Goal: Entertainment & Leisure: Consume media (video, audio)

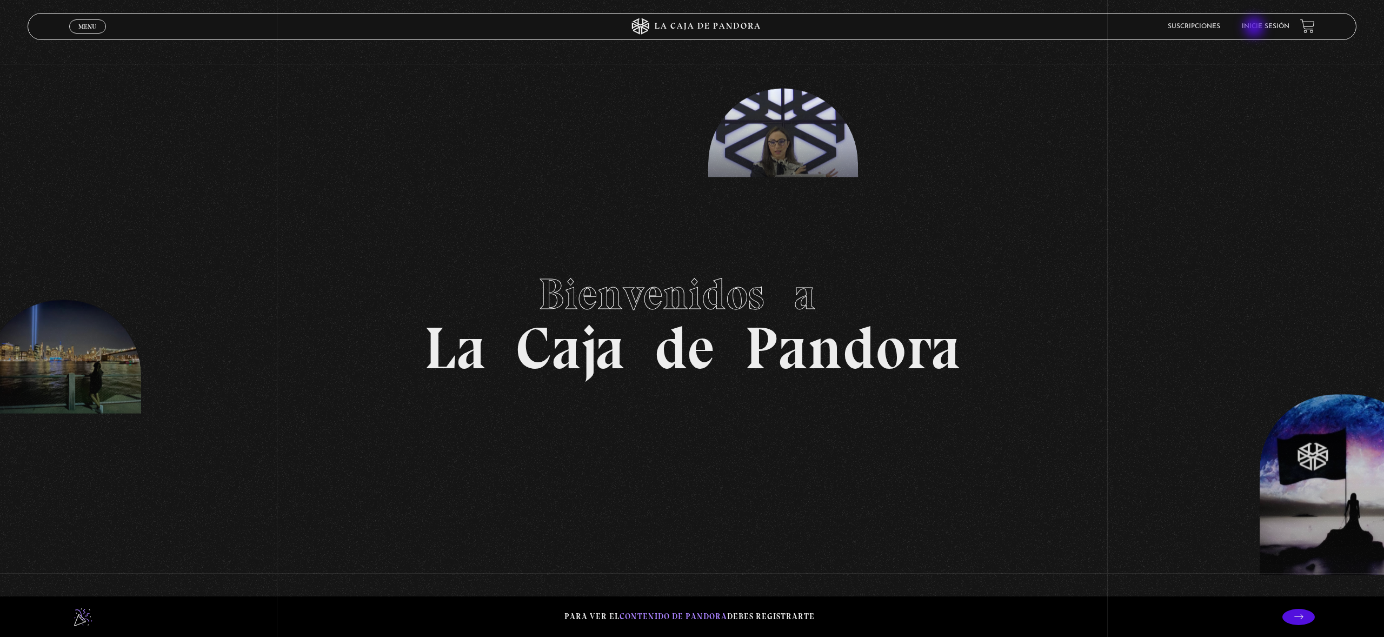
click at [1267, 23] on link "Inicie sesión" at bounding box center [1265, 26] width 48 height 6
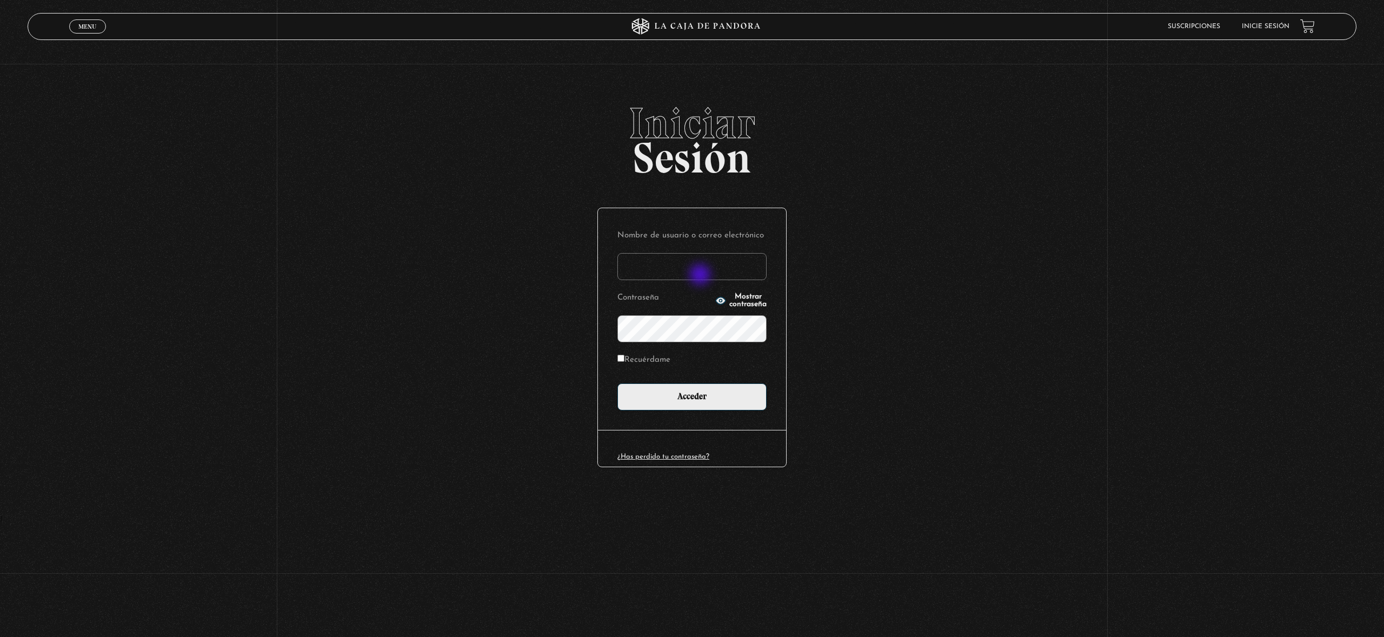
click at [697, 264] on input "Nombre de usuario o correo electrónico" at bounding box center [691, 266] width 149 height 27
type input "marimontero9611@gmail.com"
click at [617, 383] on input "Acceder" at bounding box center [691, 396] width 149 height 27
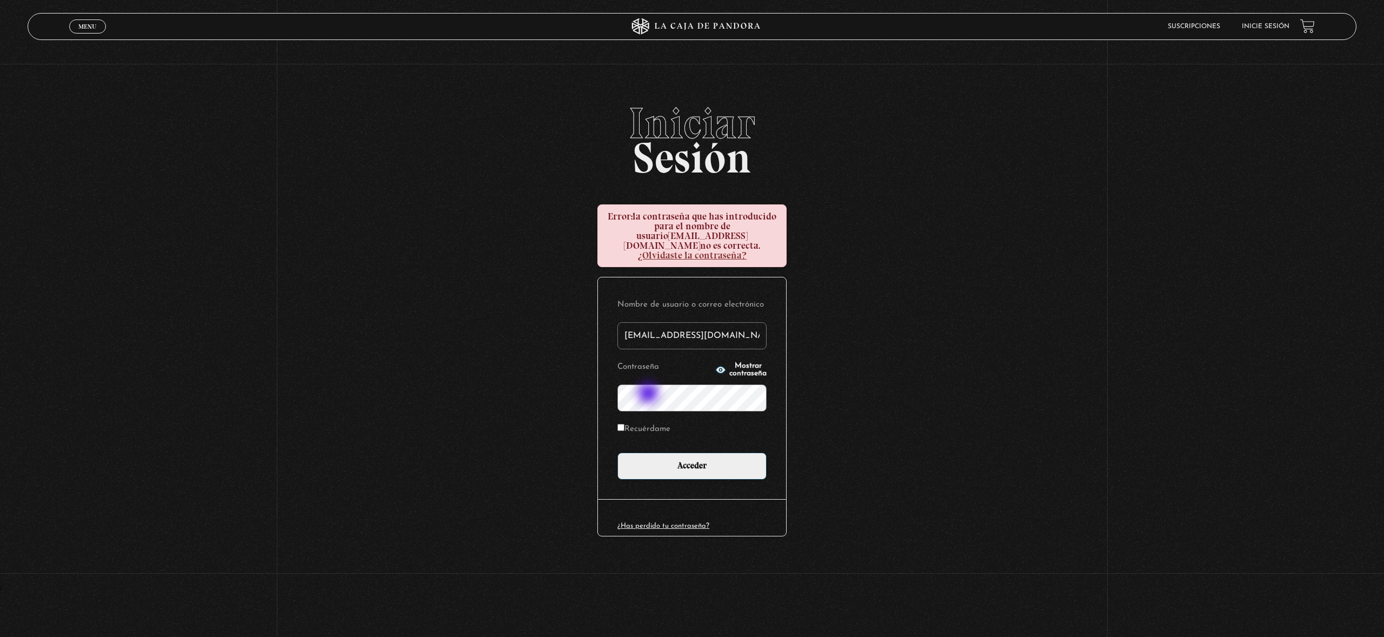
click at [617, 452] on input "Acceder" at bounding box center [691, 465] width 149 height 27
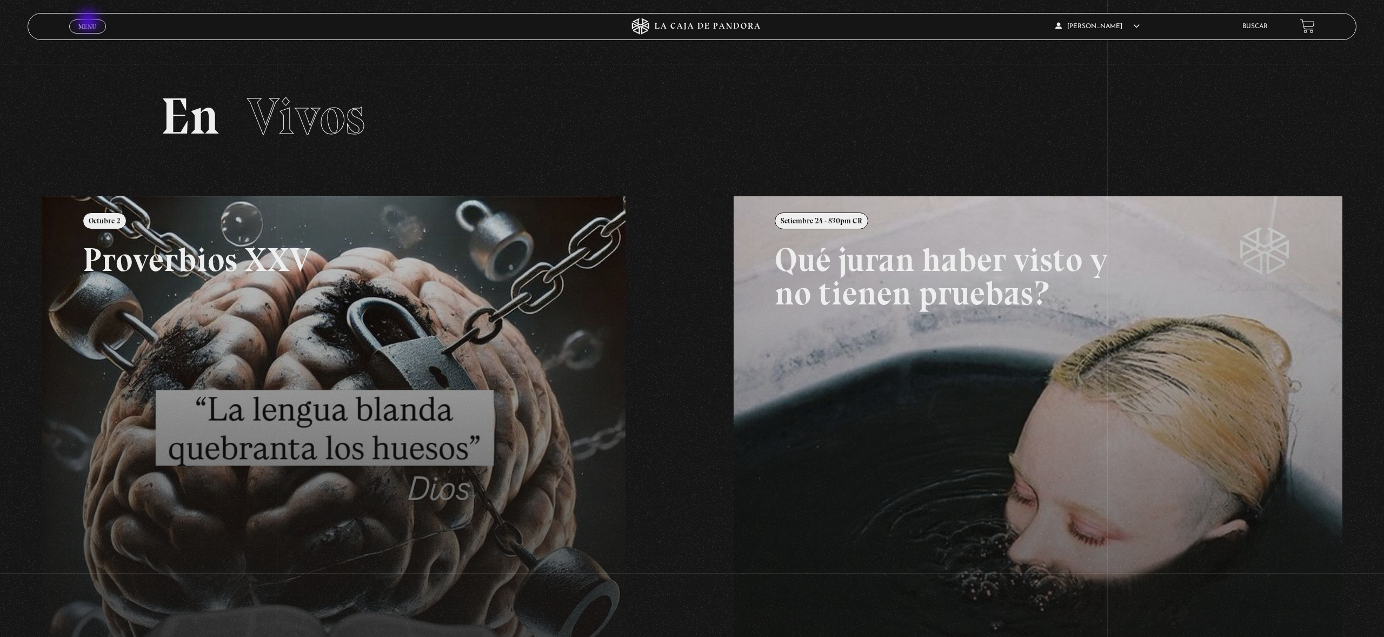
click at [89, 22] on link "Menu Cerrar" at bounding box center [87, 26] width 37 height 14
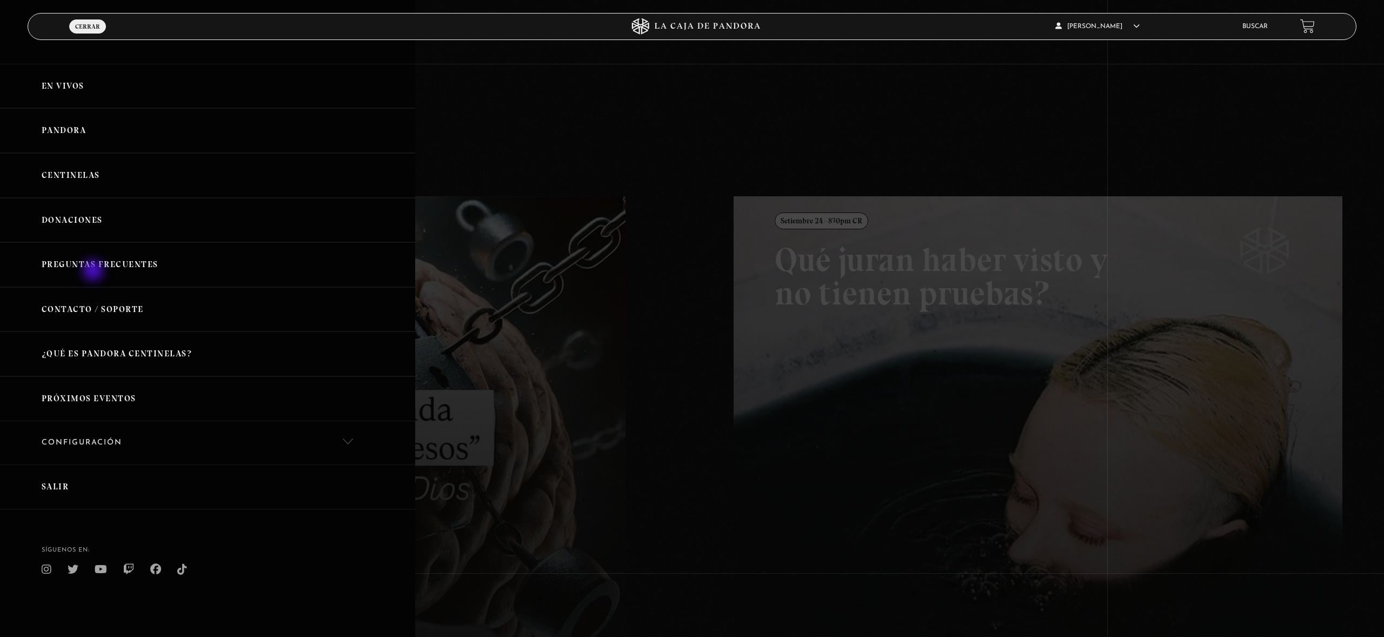
scroll to position [3, 0]
click at [61, 131] on link "Pandora" at bounding box center [207, 130] width 415 height 45
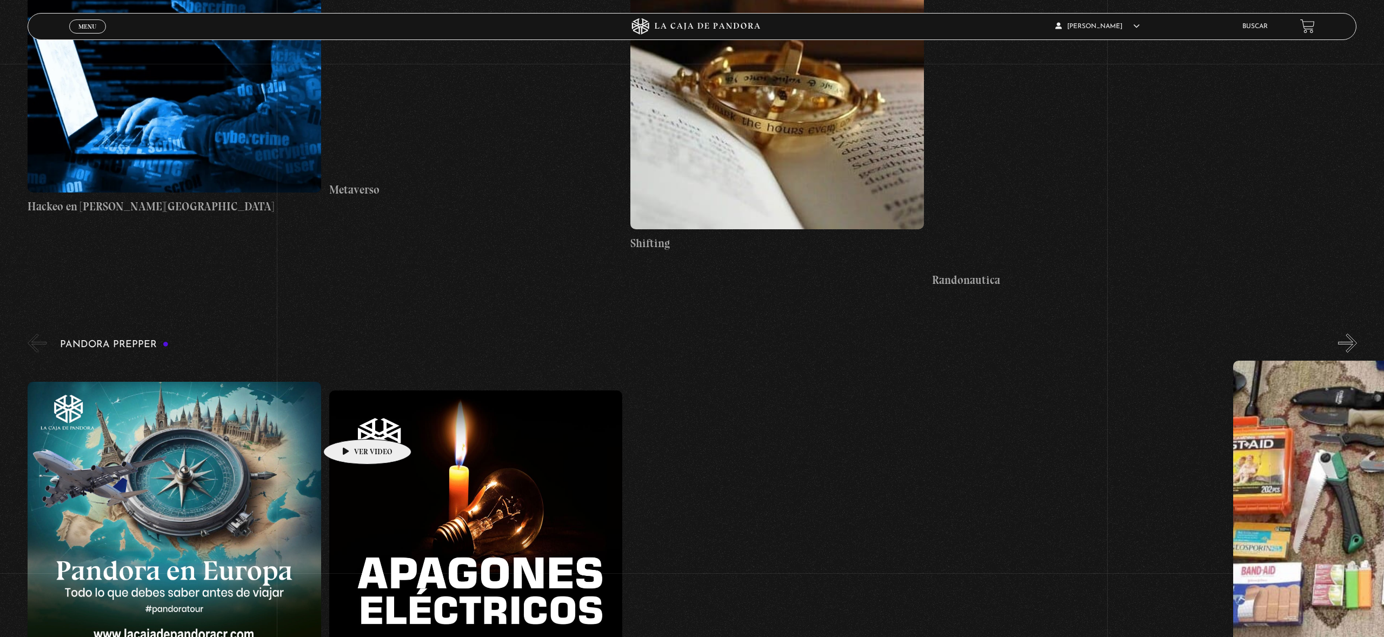
scroll to position [4146, 0]
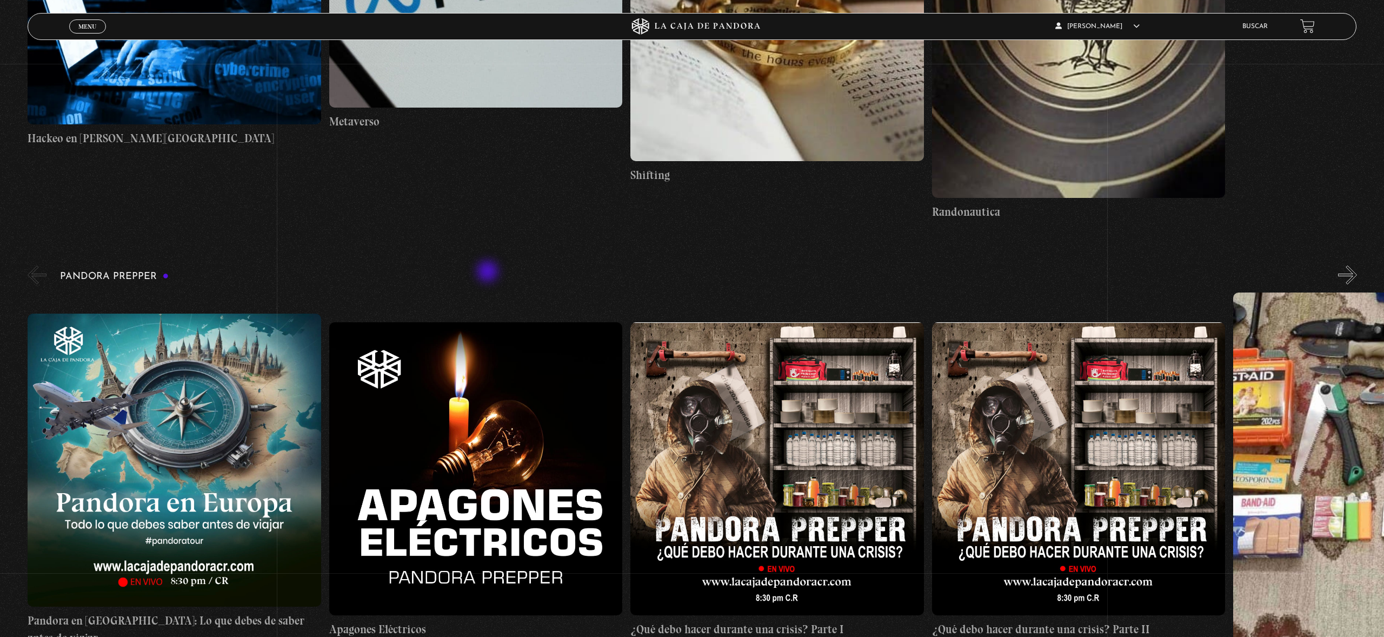
click at [489, 272] on div "Pandora Prepper «" at bounding box center [706, 465] width 1356 height 404
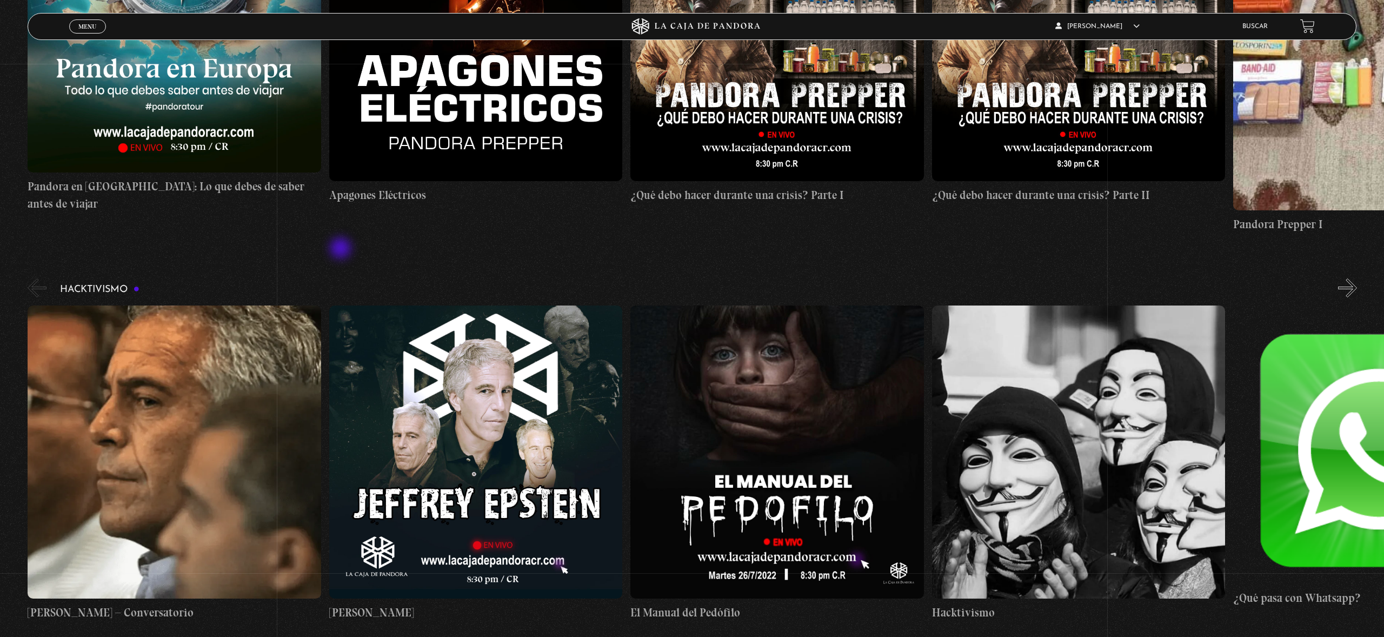
scroll to position [4584, 0]
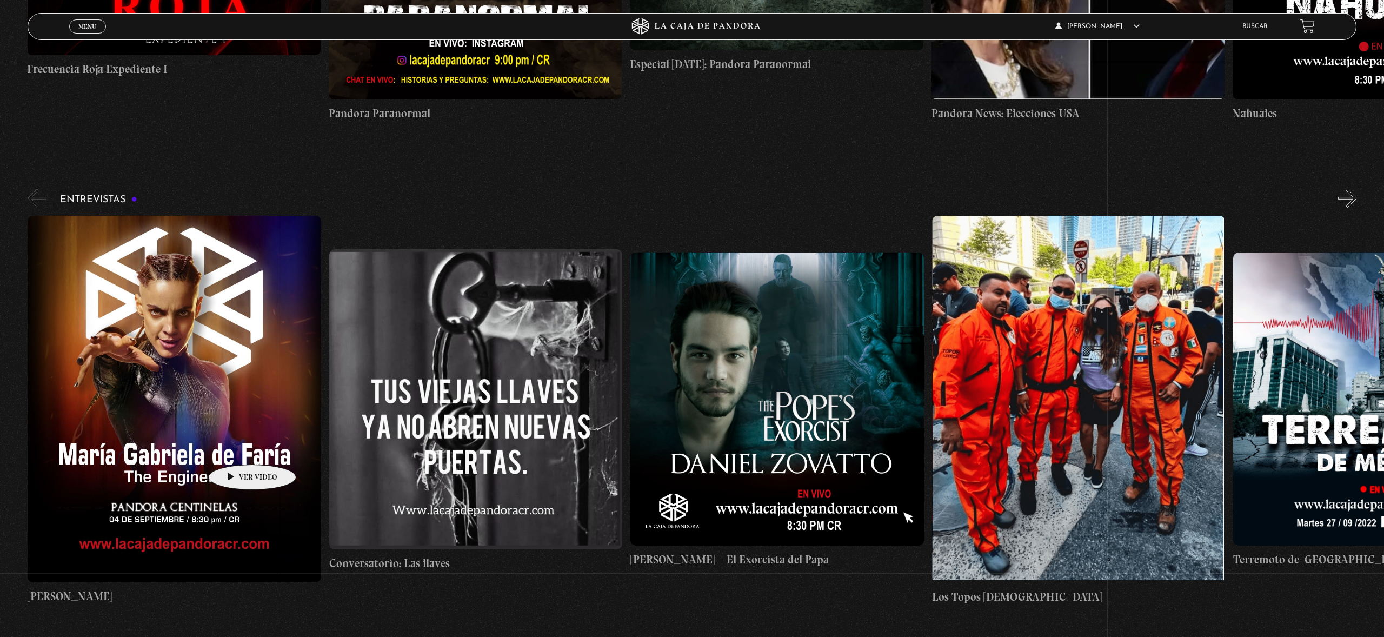
scroll to position [5968, 0]
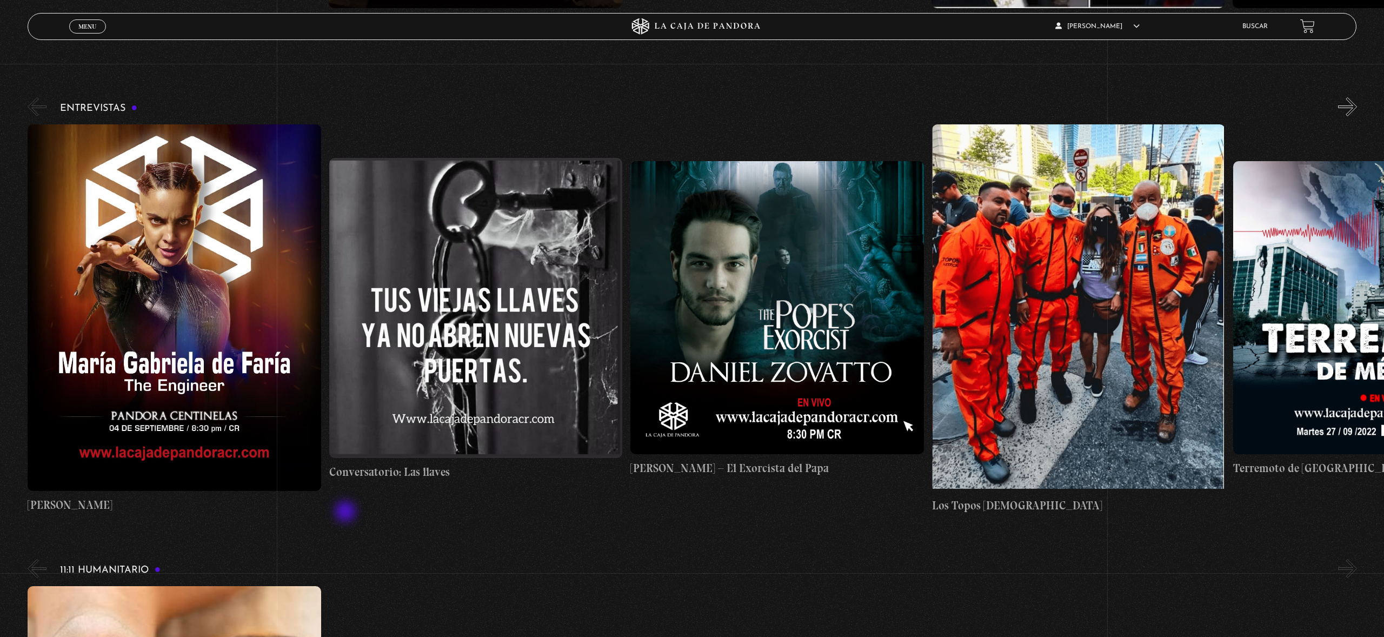
click at [138, 248] on figure at bounding box center [174, 307] width 293 height 366
click at [164, 385] on figure at bounding box center [174, 307] width 293 height 366
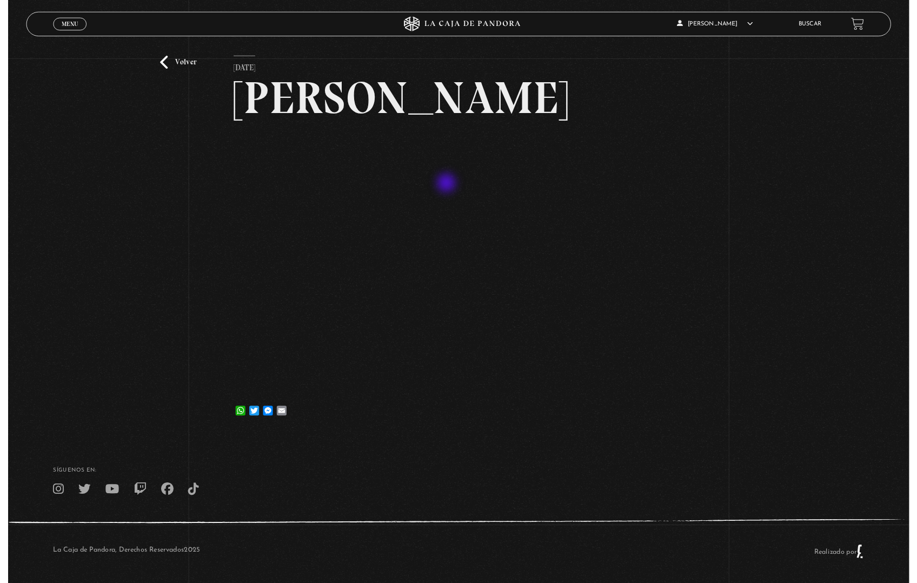
scroll to position [98, 0]
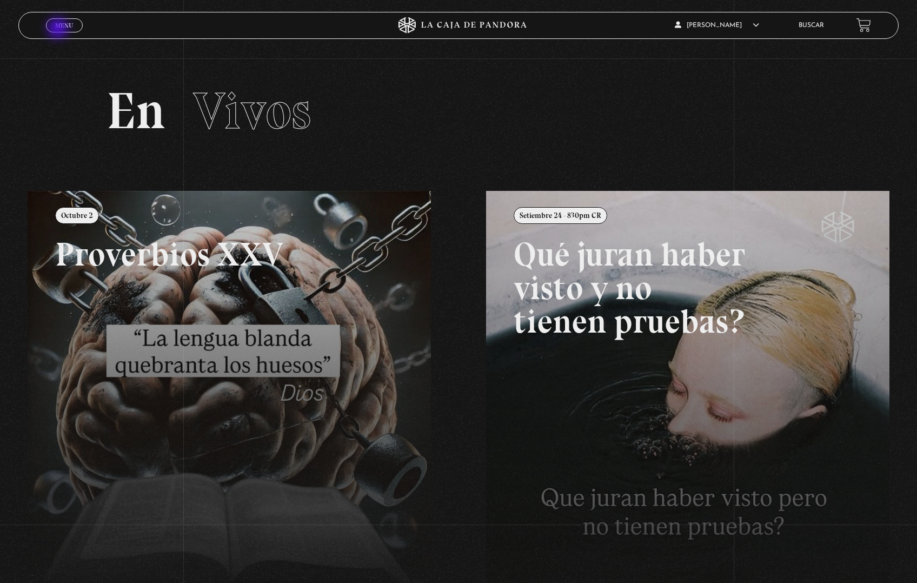
click at [59, 30] on link "Menu Cerrar" at bounding box center [64, 25] width 37 height 14
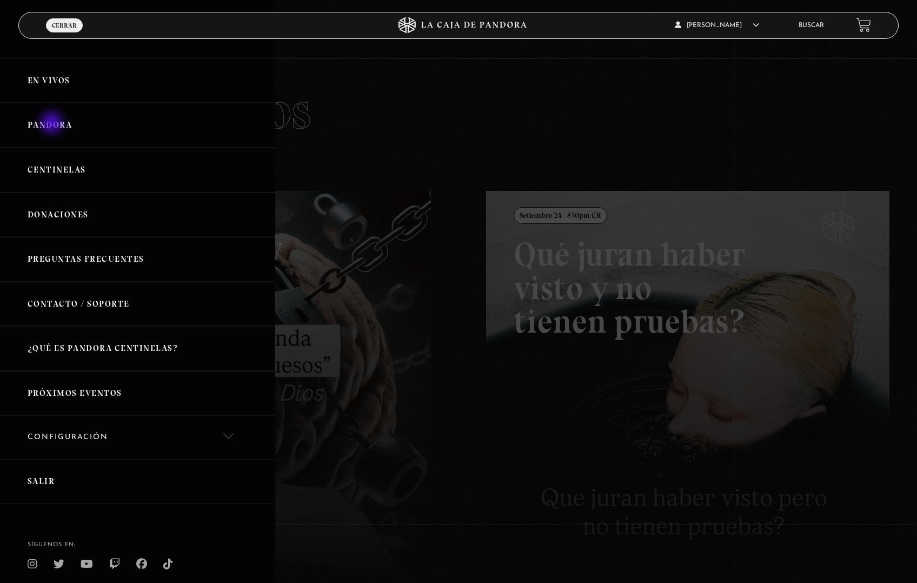
click at [53, 124] on link "Pandora" at bounding box center [137, 125] width 275 height 45
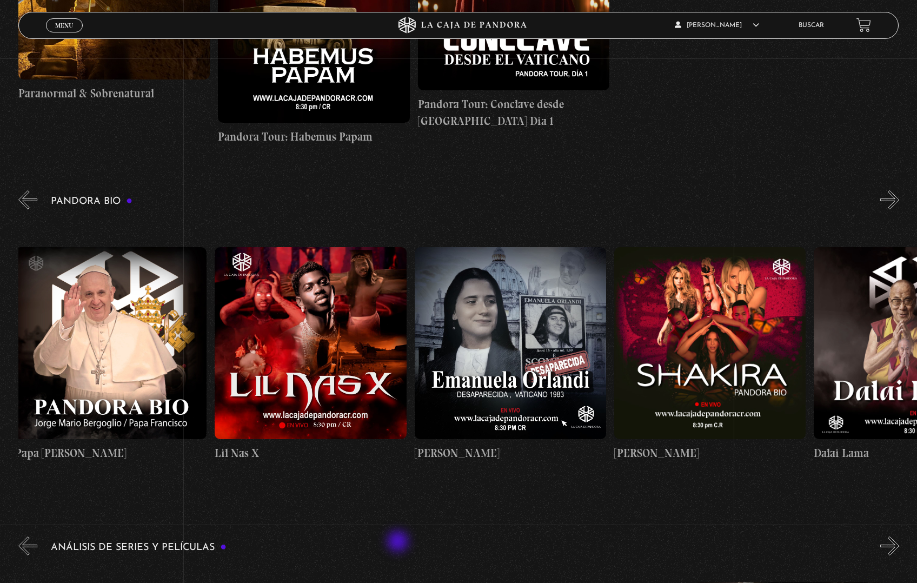
scroll to position [0, 2]
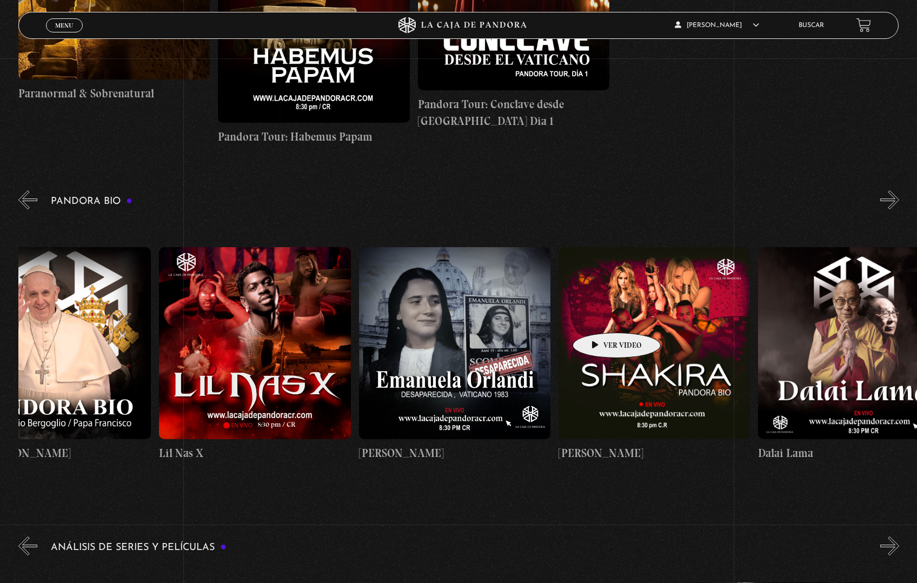
scroll to position [0, 59]
click at [557, 209] on div "Pandora Bio Shakira" at bounding box center [467, 339] width 898 height 303
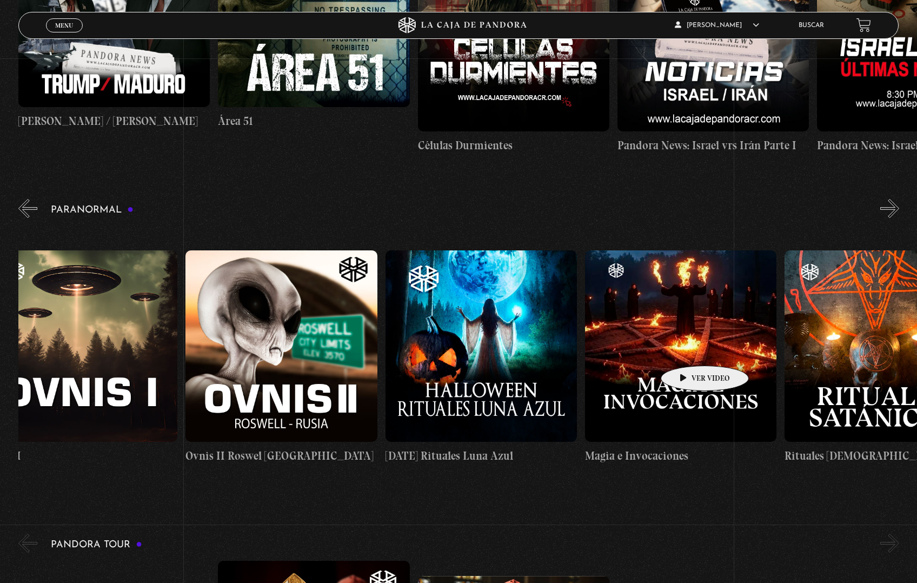
scroll to position [0, 1297]
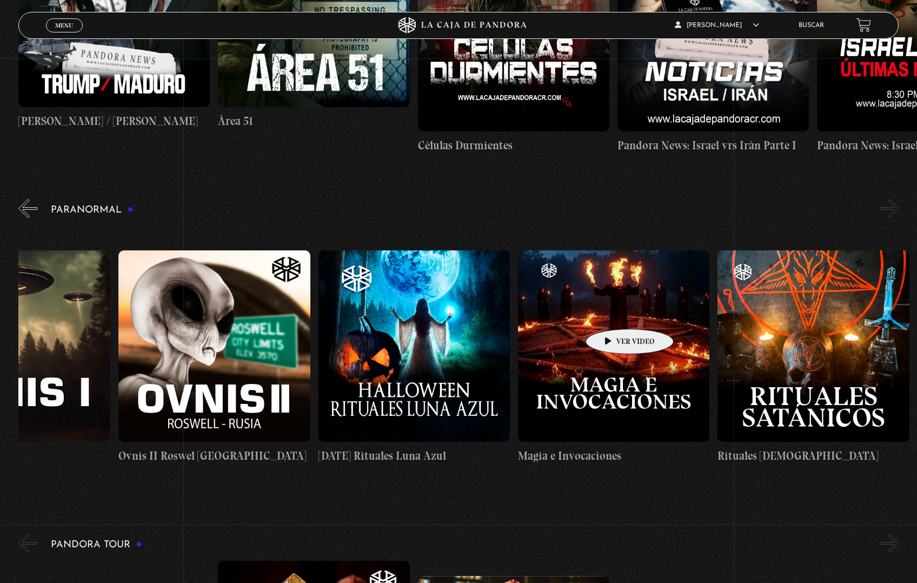
click at [612, 312] on figure at bounding box center [613, 345] width 191 height 191
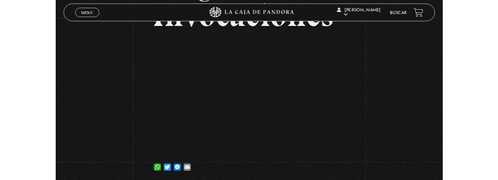
scroll to position [125, 0]
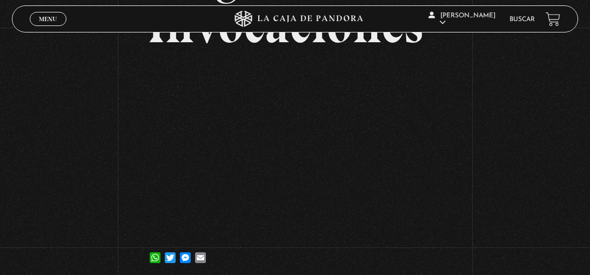
drag, startPoint x: 497, startPoint y: 149, endPoint x: 508, endPoint y: 66, distance: 83.4
click at [497, 149] on div "Volver [DATE] Magia e Invocaciones WhatsApp Twitter Messenger Email" at bounding box center [295, 92] width 590 height 380
click at [351, 274] on div "Volver [DATE] Magia e Invocaciones WhatsApp Twitter Messenger Email" at bounding box center [295, 106] width 295 height 352
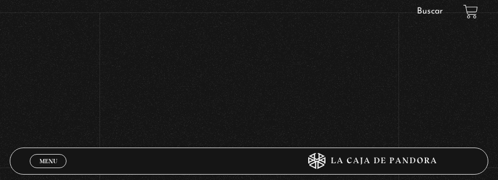
scroll to position [186, 0]
